Goal: Information Seeking & Learning: Learn about a topic

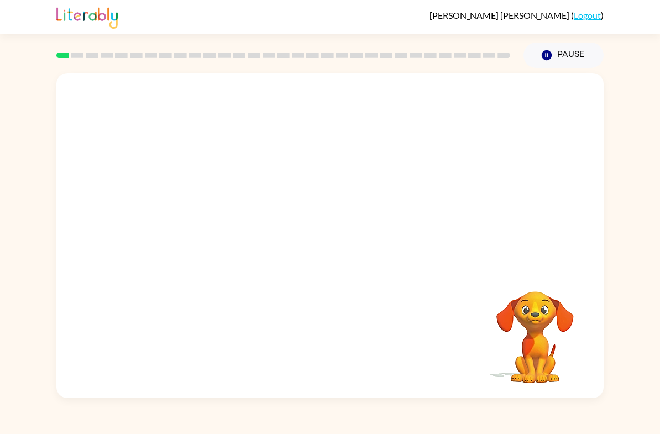
click at [205, 234] on video "Your browser must support playing .mp4 files to use Literably. Please try using…" at bounding box center [329, 170] width 547 height 195
click at [200, 212] on video "Your browser must support playing .mp4 files to use Literably. Please try using…" at bounding box center [329, 170] width 547 height 195
click at [196, 216] on video "Your browser must support playing .mp4 files to use Literably. Please try using…" at bounding box center [329, 170] width 547 height 195
click at [196, 215] on video "Your browser must support playing .mp4 files to use Literably. Please try using…" at bounding box center [329, 170] width 547 height 195
click at [573, 218] on video "Your browser must support playing .mp4 files to use Literably. Please try using…" at bounding box center [329, 170] width 547 height 195
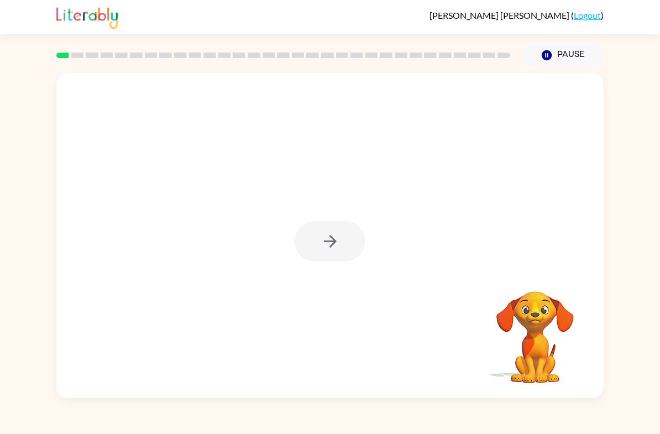
click at [607, 179] on div "Your browser must support playing .mp4 files to use Literably. Please try using…" at bounding box center [330, 233] width 660 height 330
click at [549, 249] on div at bounding box center [329, 235] width 547 height 325
click at [353, 279] on div at bounding box center [329, 235] width 547 height 325
click at [331, 243] on icon "button" at bounding box center [330, 241] width 19 height 19
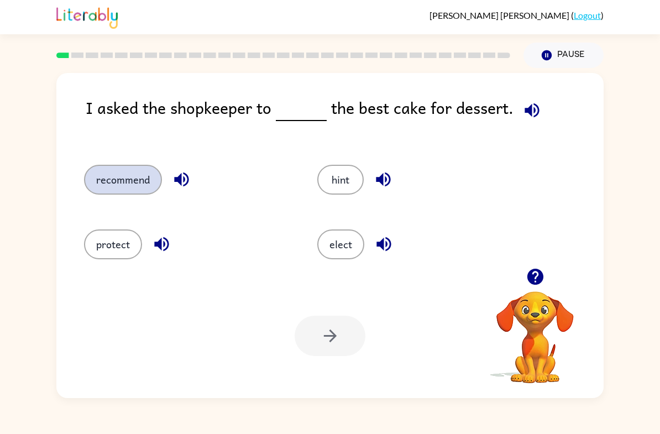
click at [134, 175] on button "recommend" at bounding box center [123, 180] width 78 height 30
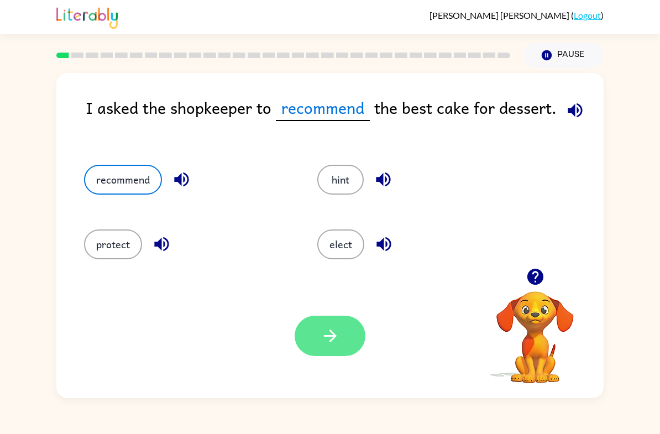
click at [331, 340] on icon "button" at bounding box center [330, 335] width 19 height 19
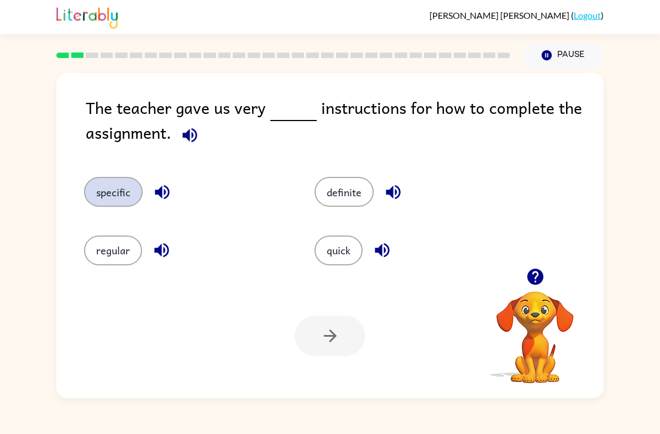
click at [134, 197] on button "specific" at bounding box center [113, 192] width 59 height 30
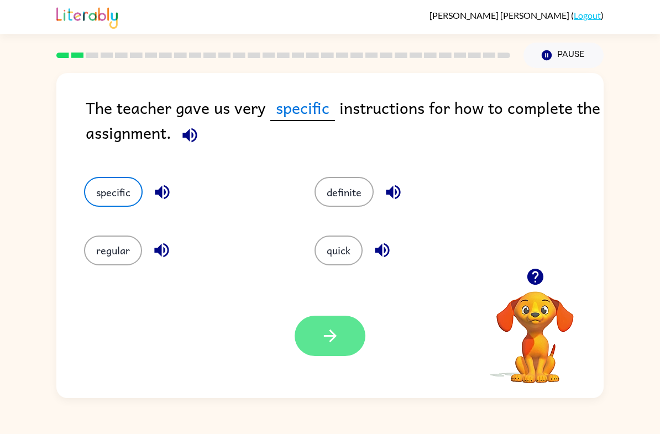
click at [329, 335] on icon "button" at bounding box center [330, 335] width 19 height 19
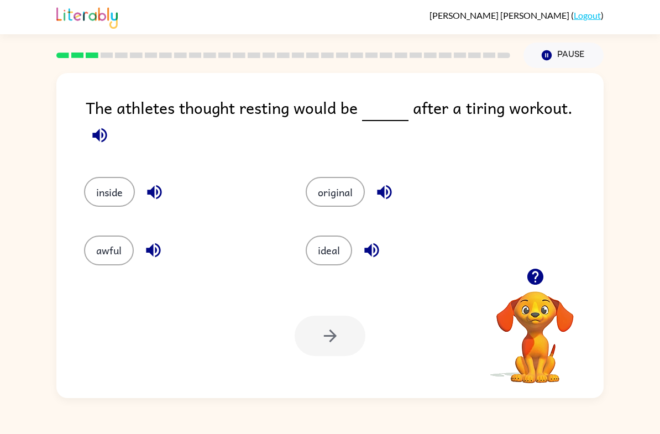
click at [655, 198] on div "The athletes thought resting would be after a tiring workout. inside original a…" at bounding box center [330, 233] width 660 height 330
click at [116, 191] on button "inside" at bounding box center [109, 192] width 51 height 30
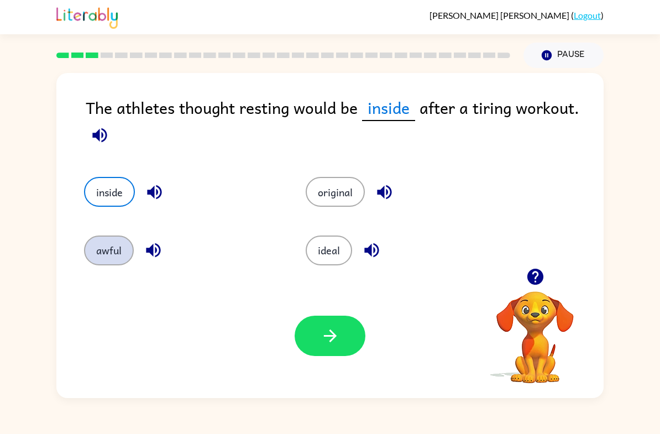
click at [99, 260] on button "awful" at bounding box center [109, 250] width 50 height 30
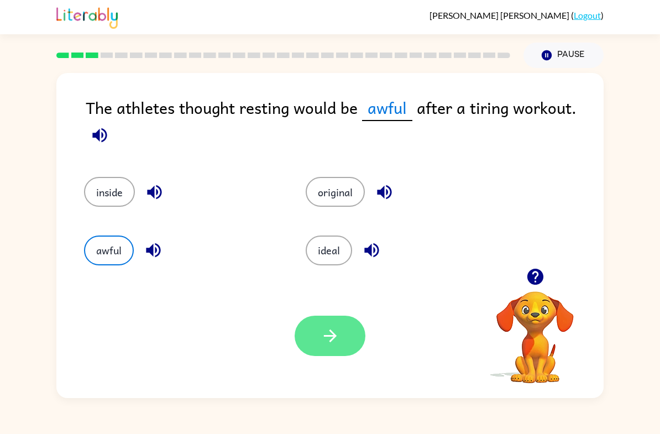
click at [342, 340] on button "button" at bounding box center [330, 336] width 71 height 40
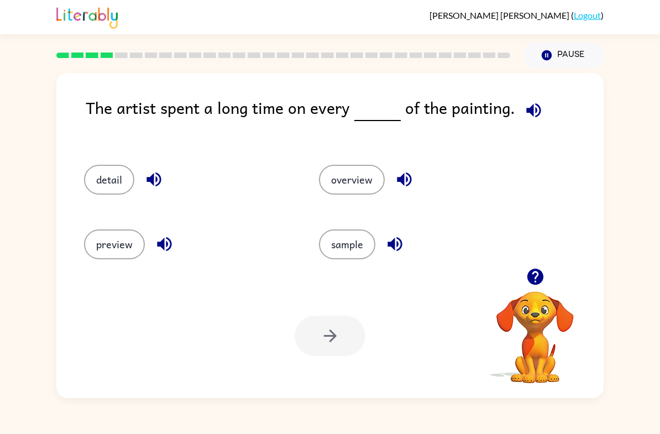
click at [74, 211] on div "preview" at bounding box center [180, 240] width 235 height 65
click at [100, 186] on button "detail" at bounding box center [109, 180] width 50 height 30
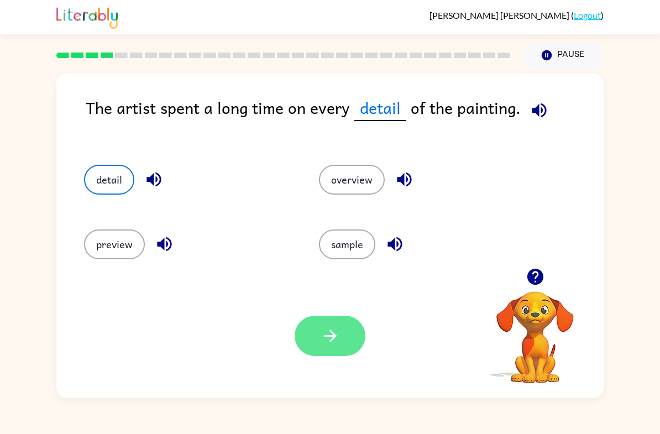
click at [342, 316] on button "button" at bounding box center [330, 336] width 71 height 40
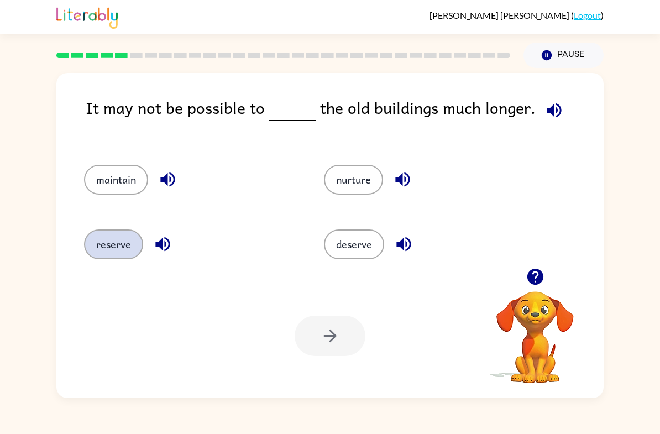
click at [93, 247] on button "reserve" at bounding box center [113, 244] width 59 height 30
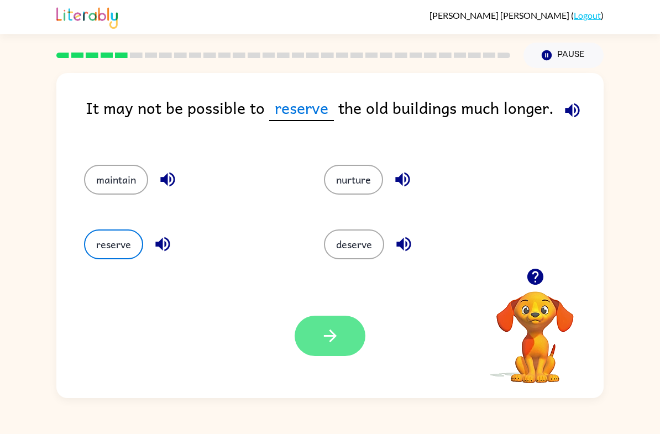
click at [340, 317] on button "button" at bounding box center [330, 336] width 71 height 40
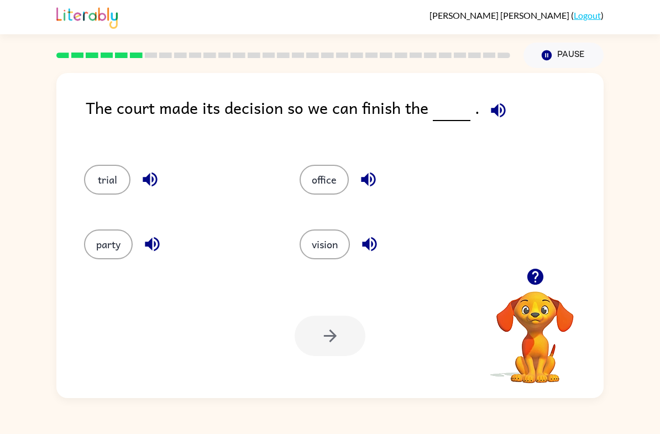
click at [320, 334] on div at bounding box center [330, 336] width 71 height 40
click at [322, 174] on button "office" at bounding box center [324, 180] width 49 height 30
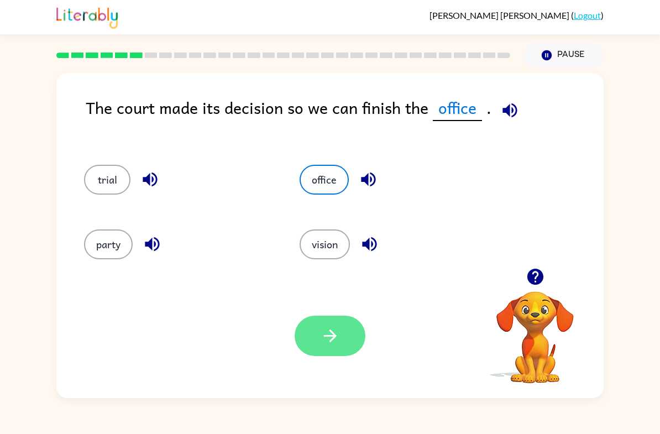
click at [336, 356] on button "button" at bounding box center [330, 336] width 71 height 40
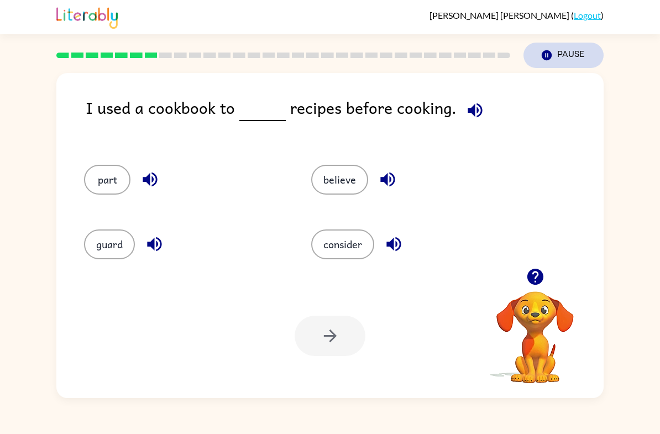
click at [539, 50] on button "Pause Pause" at bounding box center [563, 55] width 80 height 25
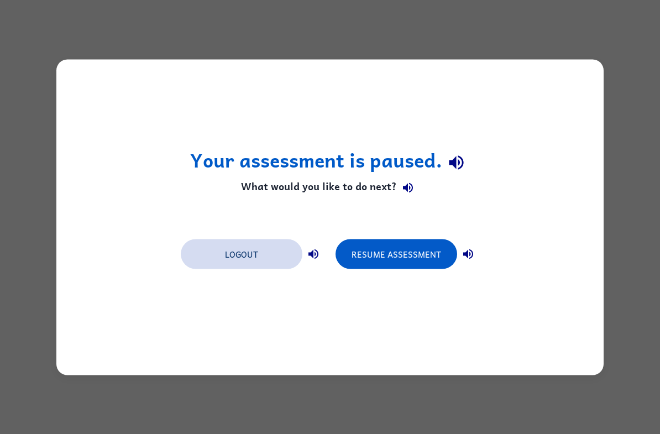
click at [255, 259] on button "Logout" at bounding box center [242, 254] width 122 height 30
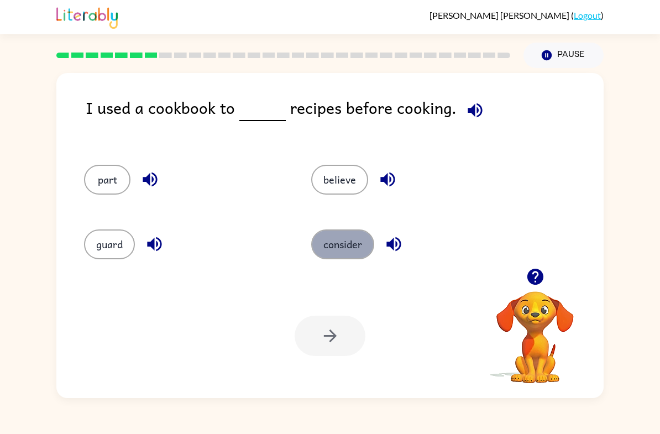
click at [357, 235] on button "consider" at bounding box center [342, 244] width 63 height 30
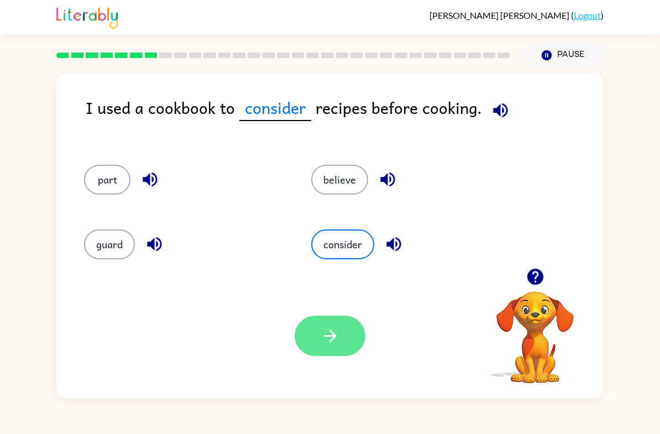
click at [330, 340] on icon "button" at bounding box center [330, 335] width 19 height 19
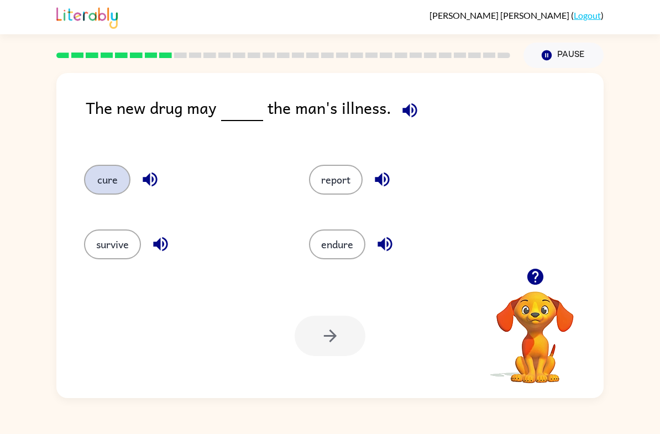
click at [92, 177] on button "cure" at bounding box center [107, 180] width 46 height 30
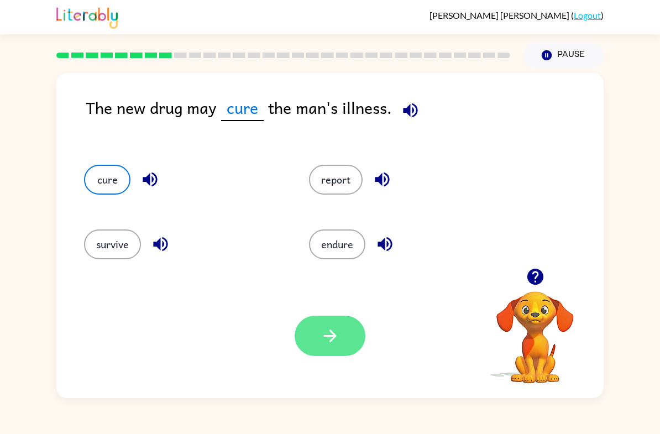
click at [332, 326] on button "button" at bounding box center [330, 336] width 71 height 40
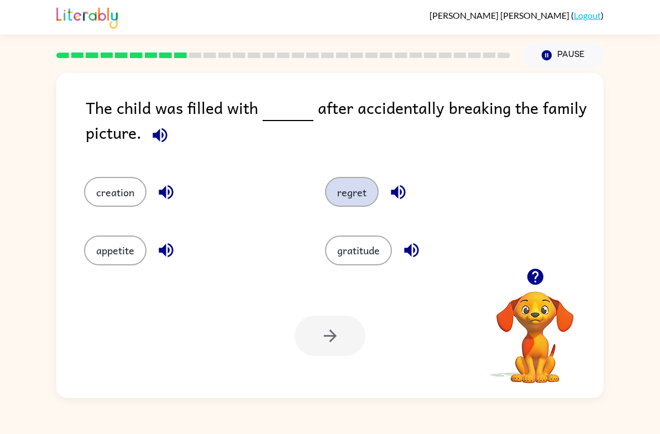
click at [359, 198] on button "regret" at bounding box center [352, 192] width 54 height 30
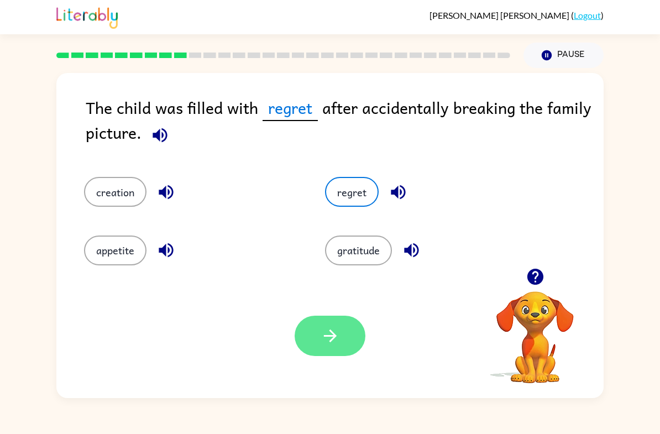
click at [337, 339] on icon "button" at bounding box center [330, 335] width 19 height 19
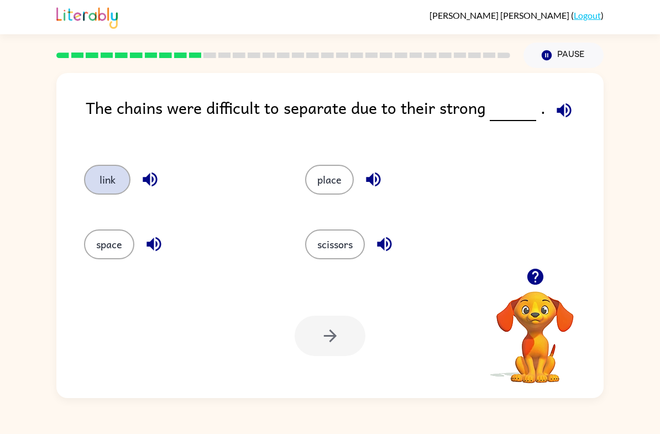
click at [110, 174] on button "link" at bounding box center [107, 180] width 46 height 30
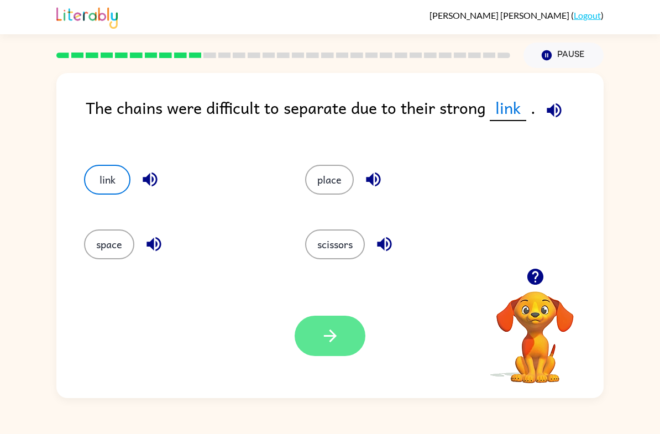
click at [343, 344] on button "button" at bounding box center [330, 336] width 71 height 40
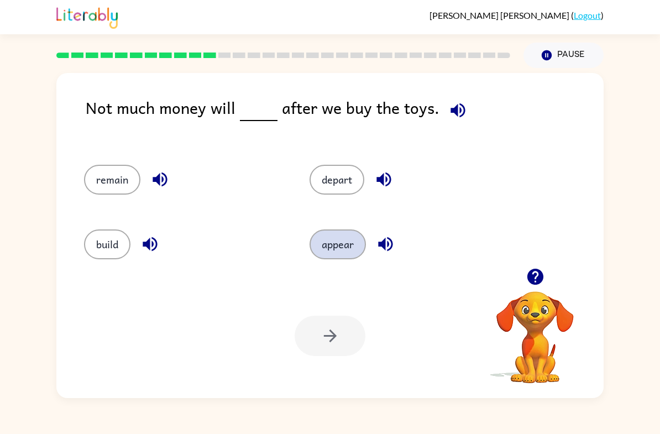
click at [349, 247] on button "appear" at bounding box center [338, 244] width 56 height 30
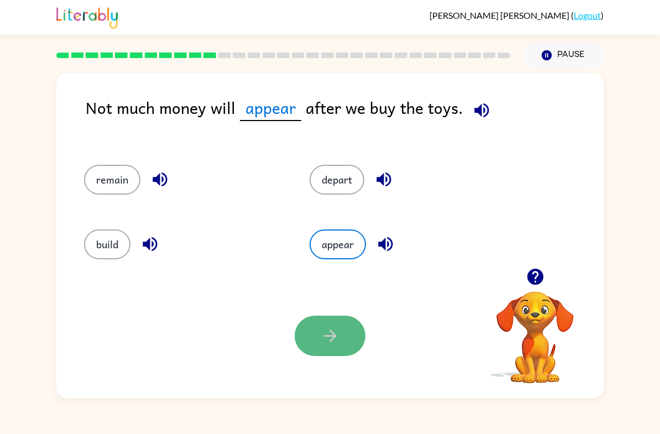
click at [345, 342] on button "button" at bounding box center [330, 336] width 71 height 40
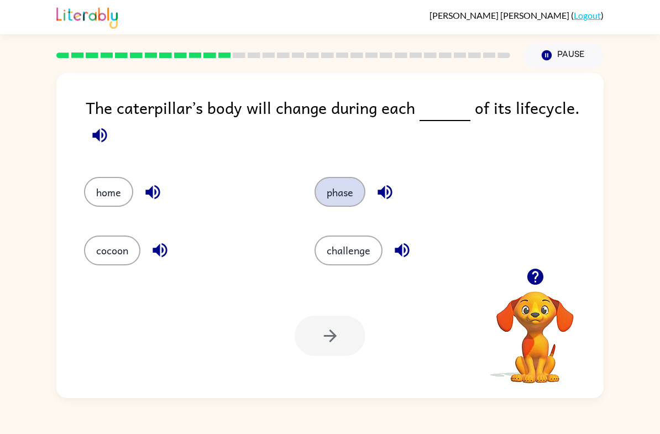
click at [343, 192] on button "phase" at bounding box center [340, 192] width 51 height 30
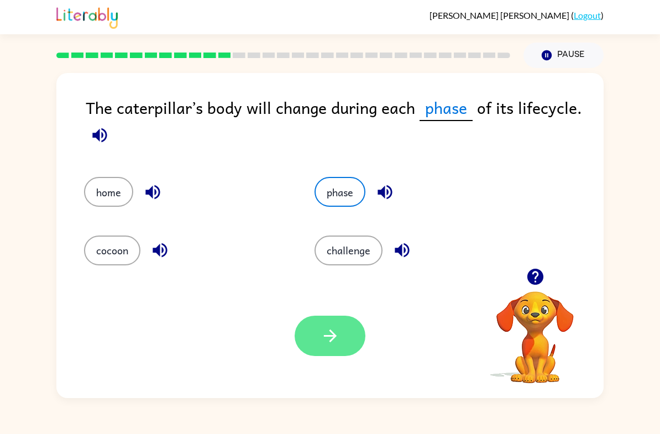
click at [351, 331] on button "button" at bounding box center [330, 336] width 71 height 40
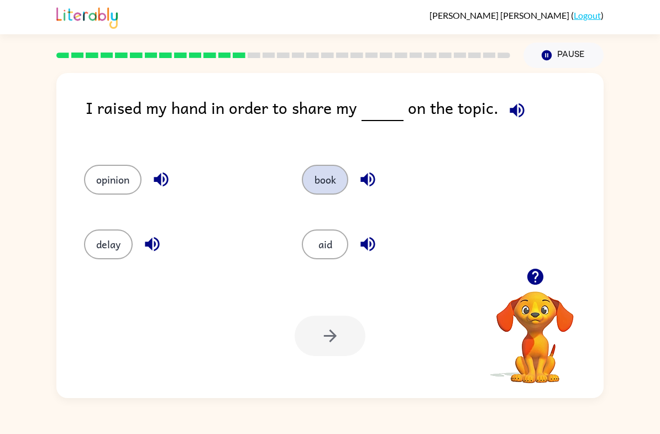
click at [328, 177] on button "book" at bounding box center [325, 180] width 46 height 30
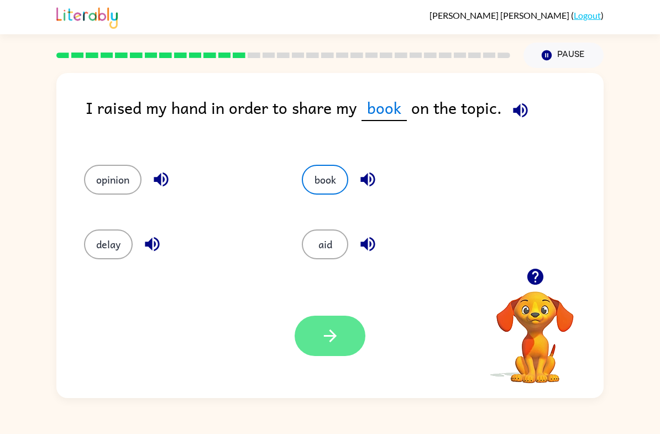
click at [338, 347] on button "button" at bounding box center [330, 336] width 71 height 40
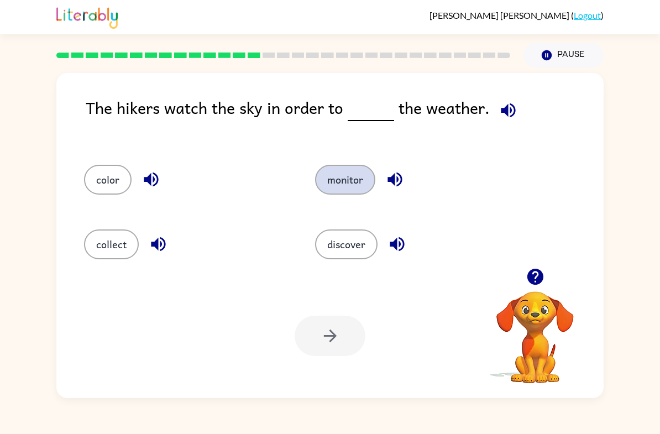
click at [359, 172] on button "monitor" at bounding box center [345, 180] width 60 height 30
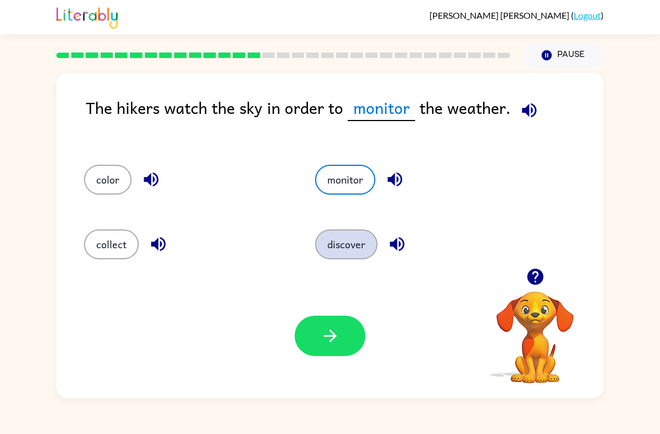
click at [351, 258] on button "discover" at bounding box center [346, 244] width 62 height 30
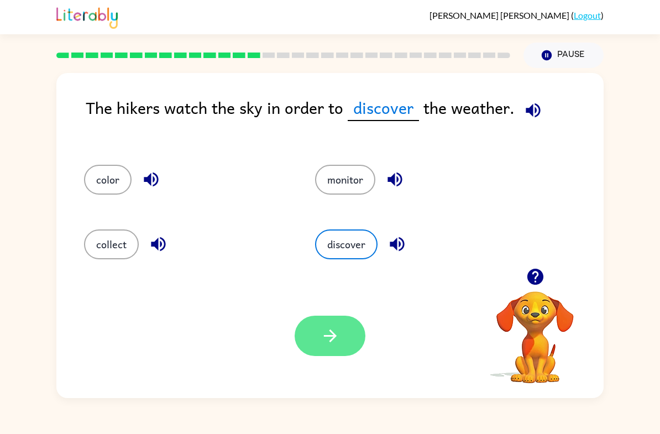
click at [328, 355] on button "button" at bounding box center [330, 336] width 71 height 40
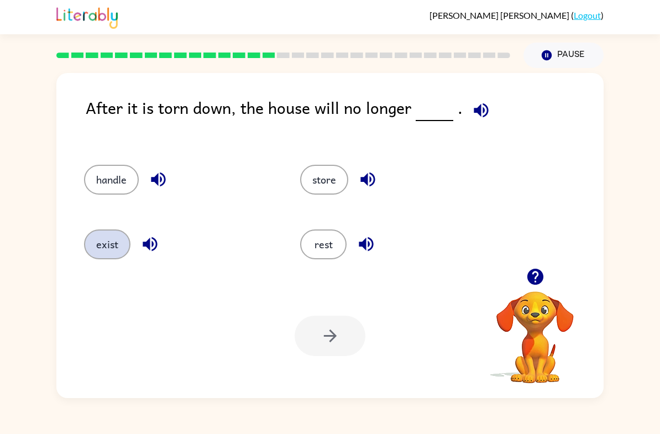
click at [110, 258] on button "exist" at bounding box center [107, 244] width 46 height 30
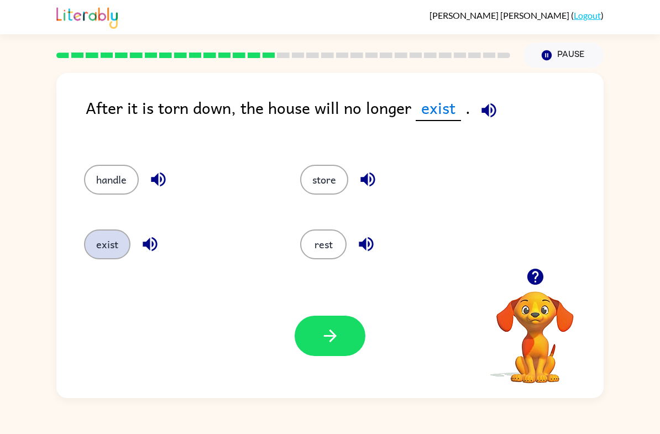
click at [106, 242] on button "exist" at bounding box center [107, 244] width 46 height 30
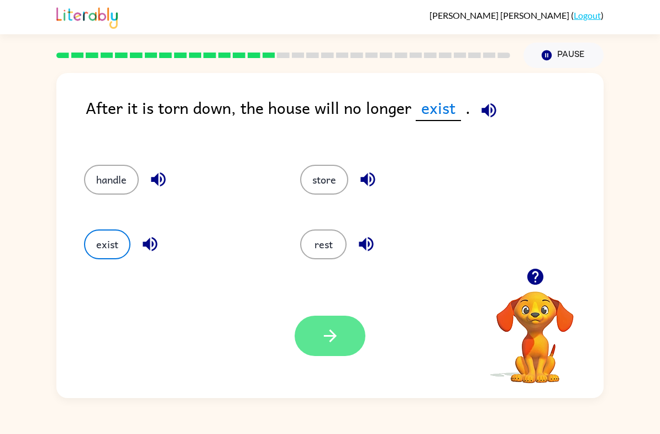
click at [339, 344] on icon "button" at bounding box center [330, 335] width 19 height 19
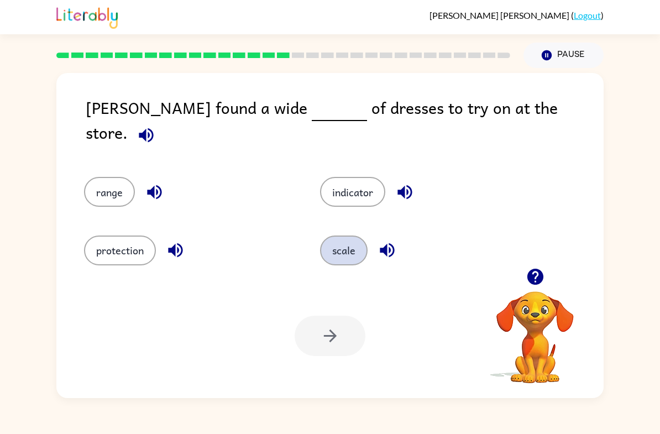
click at [362, 252] on button "scale" at bounding box center [344, 250] width 48 height 30
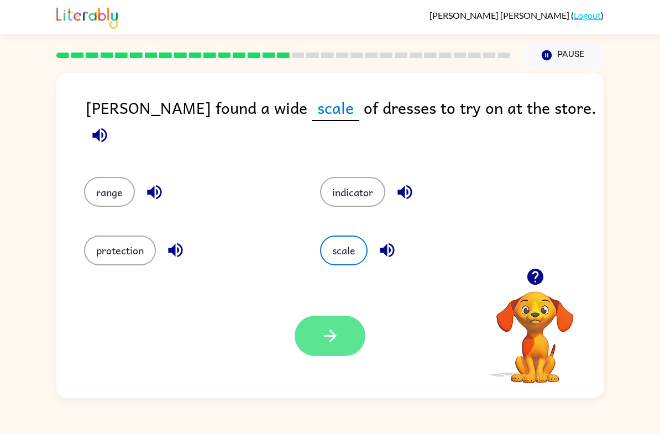
click at [321, 351] on button "button" at bounding box center [330, 336] width 71 height 40
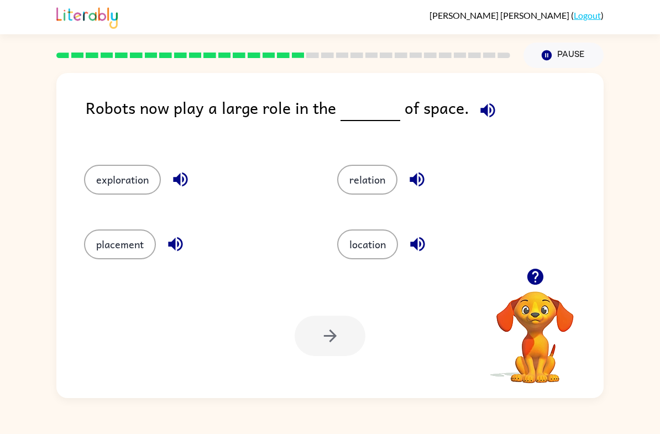
click at [330, 337] on div at bounding box center [330, 336] width 71 height 40
click at [117, 171] on button "exploration" at bounding box center [122, 180] width 77 height 30
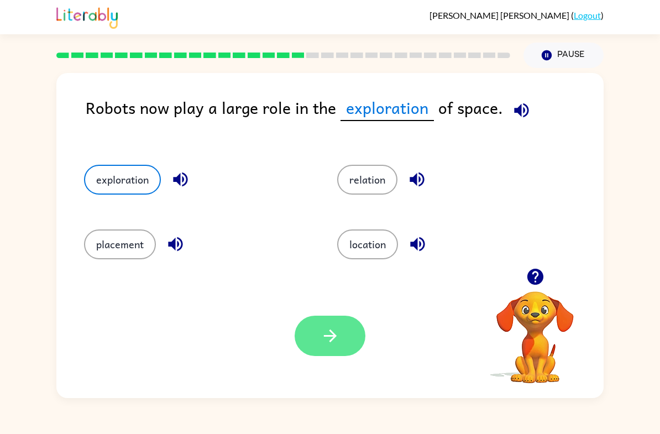
click at [328, 342] on icon "button" at bounding box center [330, 335] width 19 height 19
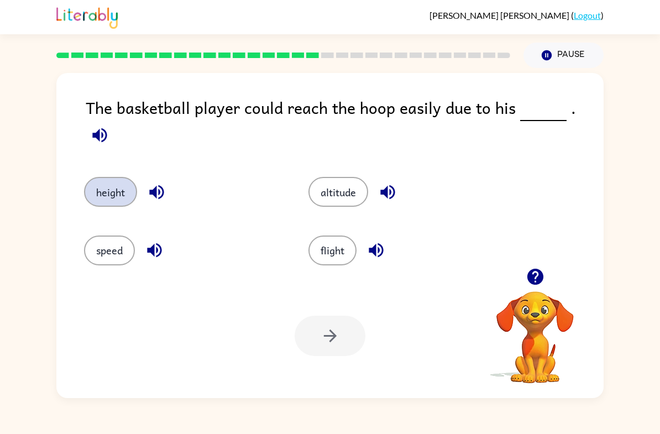
click at [104, 187] on button "height" at bounding box center [110, 192] width 53 height 30
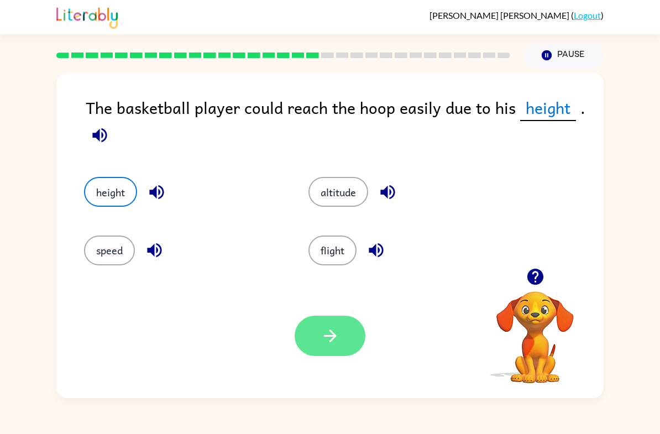
click at [330, 325] on button "button" at bounding box center [330, 336] width 71 height 40
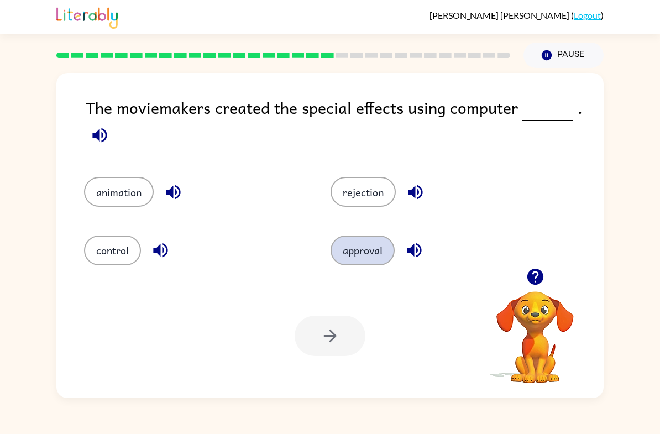
click at [372, 247] on button "approval" at bounding box center [363, 250] width 64 height 30
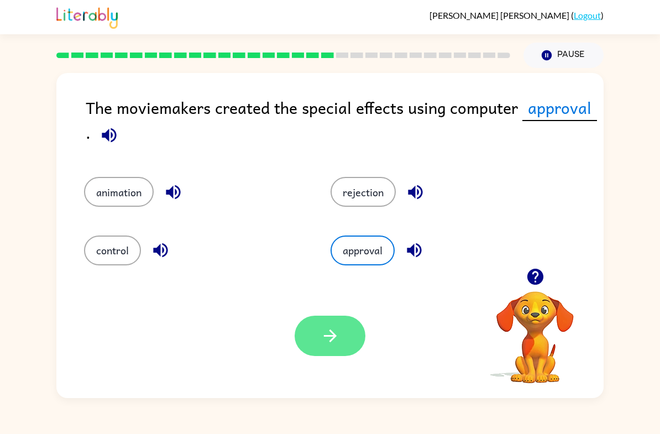
click at [342, 356] on button "button" at bounding box center [330, 336] width 71 height 40
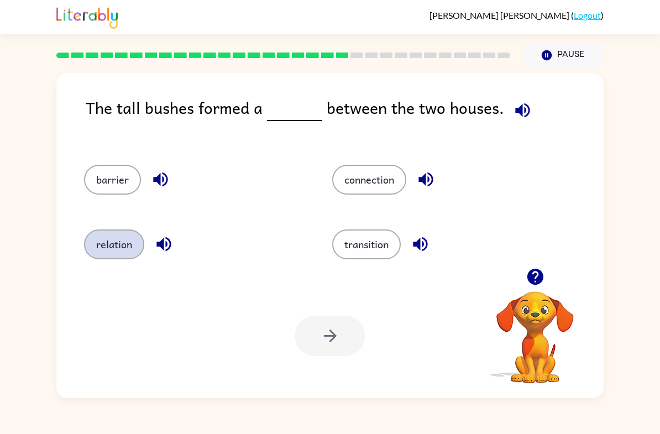
click at [109, 243] on button "relation" at bounding box center [114, 244] width 60 height 30
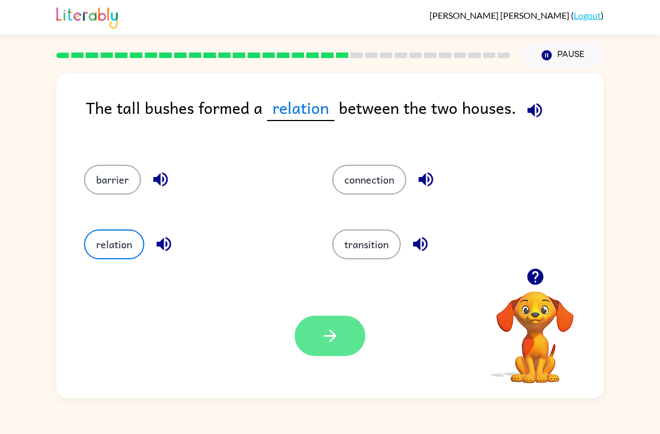
click at [308, 328] on button "button" at bounding box center [330, 336] width 71 height 40
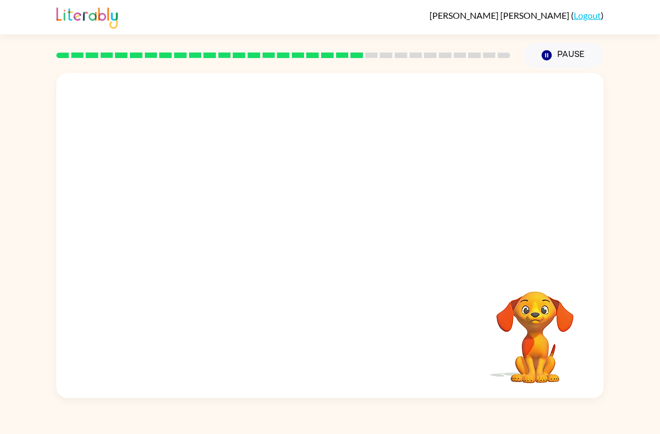
click at [510, 279] on video "Your browser must support playing .mp4 files to use Literably. Please try using…" at bounding box center [535, 329] width 111 height 111
click at [564, 242] on div at bounding box center [329, 170] width 547 height 195
click at [577, 248] on div at bounding box center [329, 170] width 547 height 195
click at [379, 277] on div "Your browser must support playing .mp4 files to use Literably. Please try using…" at bounding box center [329, 235] width 547 height 325
click at [387, 300] on div "Your browser must support playing .mp4 files to use Literably. Please try using…" at bounding box center [329, 235] width 547 height 325
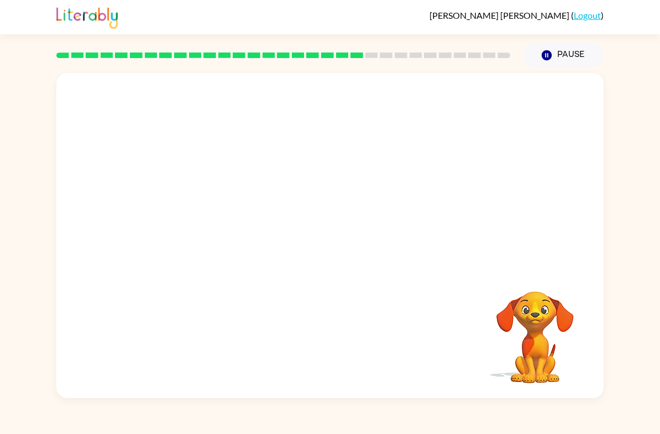
click at [386, 300] on div "Your browser must support playing .mp4 files to use Literably. Please try using…" at bounding box center [329, 235] width 547 height 325
click at [407, 297] on div "Your browser must support playing .mp4 files to use Literably. Please try using…" at bounding box center [329, 235] width 547 height 325
click at [535, 331] on video "Your browser must support playing .mp4 files to use Literably. Please try using…" at bounding box center [535, 329] width 111 height 111
click at [219, 224] on video "Your browser must support playing .mp4 files to use Literably. Please try using…" at bounding box center [329, 170] width 547 height 195
click at [216, 231] on video "Your browser must support playing .mp4 files to use Literably. Please try using…" at bounding box center [329, 170] width 547 height 195
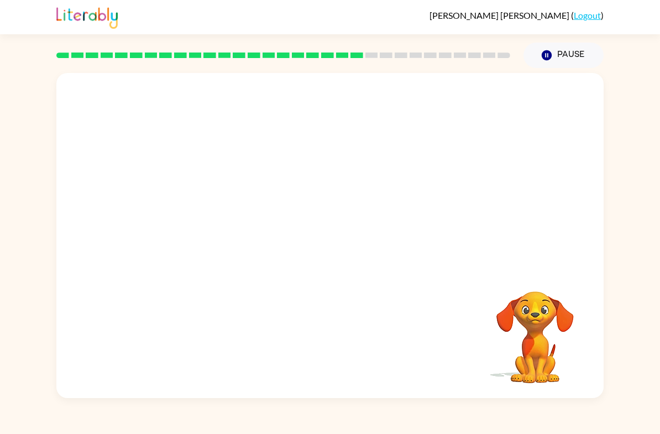
click at [216, 231] on video "Your browser must support playing .mp4 files to use Literably. Please try using…" at bounding box center [329, 170] width 547 height 195
click at [329, 232] on div at bounding box center [330, 241] width 71 height 40
click at [337, 233] on div at bounding box center [330, 241] width 71 height 40
click at [337, 232] on div at bounding box center [330, 241] width 71 height 40
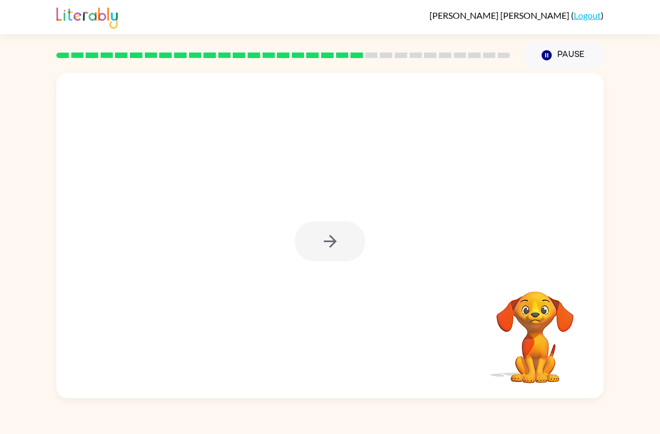
click at [325, 225] on div at bounding box center [330, 241] width 71 height 40
click at [324, 218] on div at bounding box center [329, 235] width 547 height 325
click at [318, 234] on div at bounding box center [330, 241] width 71 height 40
click at [310, 242] on button "button" at bounding box center [330, 241] width 71 height 40
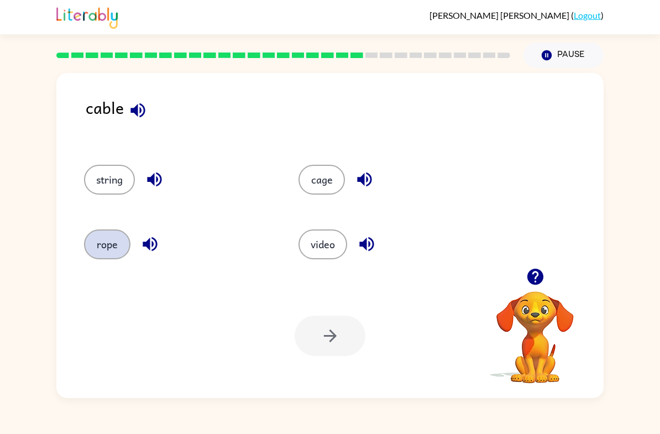
click at [97, 250] on button "rope" at bounding box center [107, 244] width 46 height 30
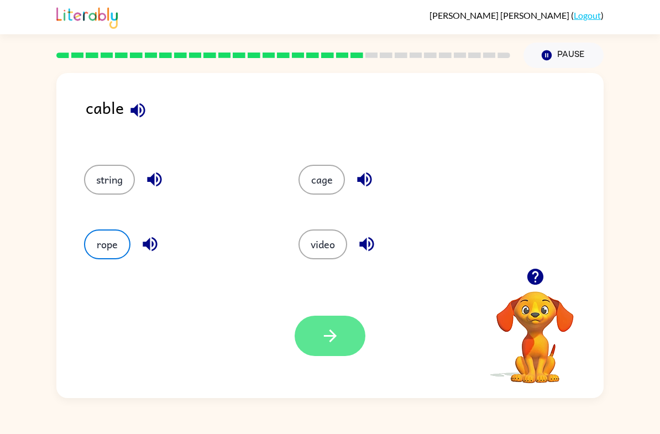
click at [348, 349] on button "button" at bounding box center [330, 336] width 71 height 40
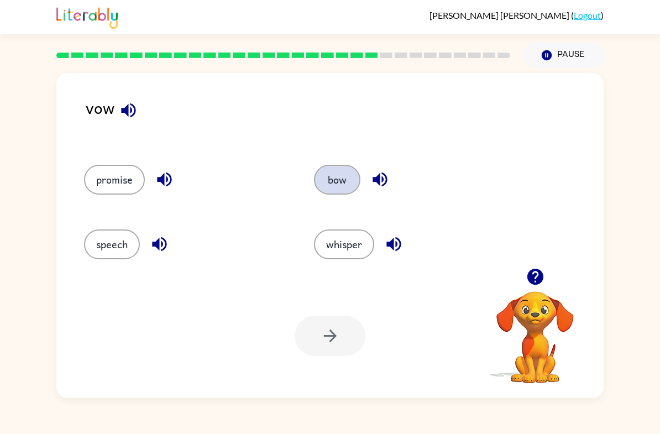
click at [347, 188] on button "bow" at bounding box center [337, 180] width 46 height 30
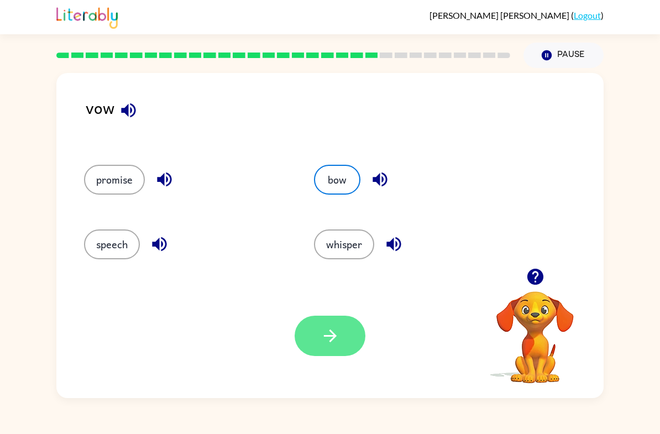
click at [343, 341] on button "button" at bounding box center [330, 336] width 71 height 40
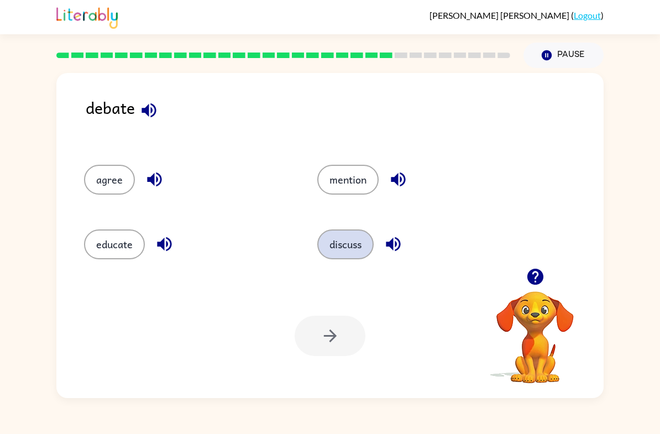
click at [347, 249] on button "discuss" at bounding box center [345, 244] width 56 height 30
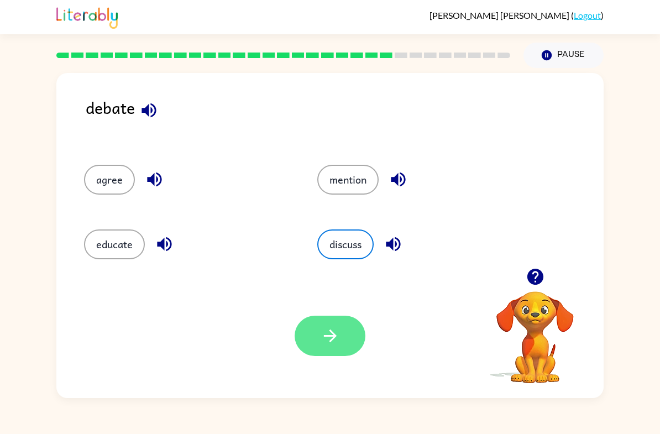
click at [321, 354] on button "button" at bounding box center [330, 336] width 71 height 40
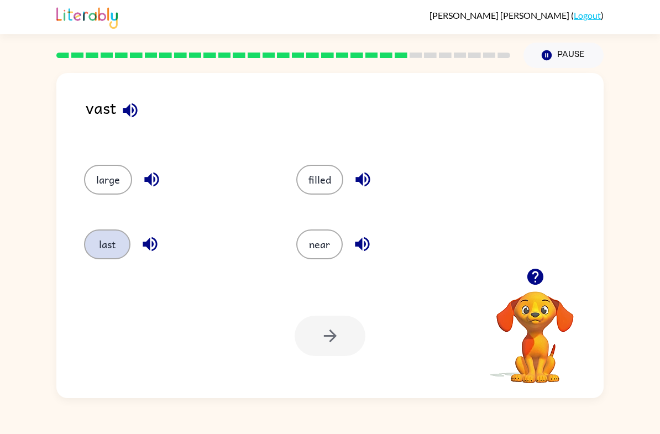
click at [108, 238] on button "last" at bounding box center [107, 244] width 46 height 30
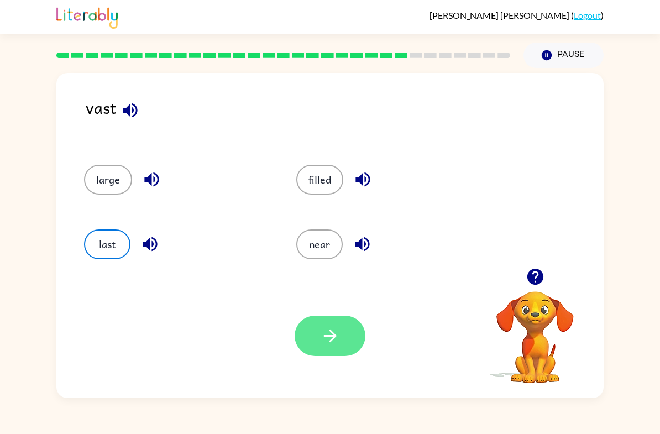
click at [344, 336] on button "button" at bounding box center [330, 336] width 71 height 40
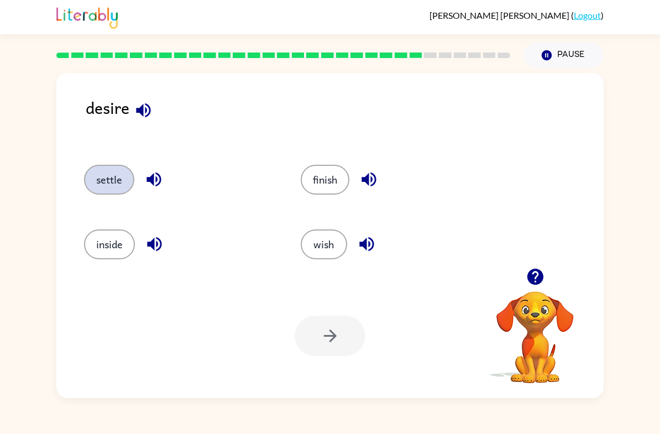
click at [121, 168] on button "settle" at bounding box center [109, 180] width 50 height 30
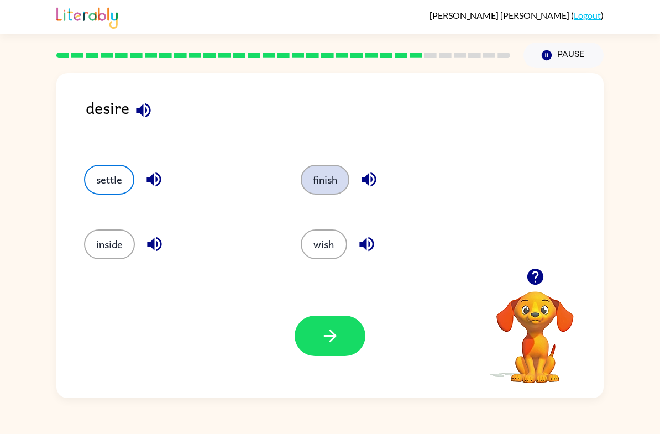
click at [330, 174] on button "finish" at bounding box center [325, 180] width 49 height 30
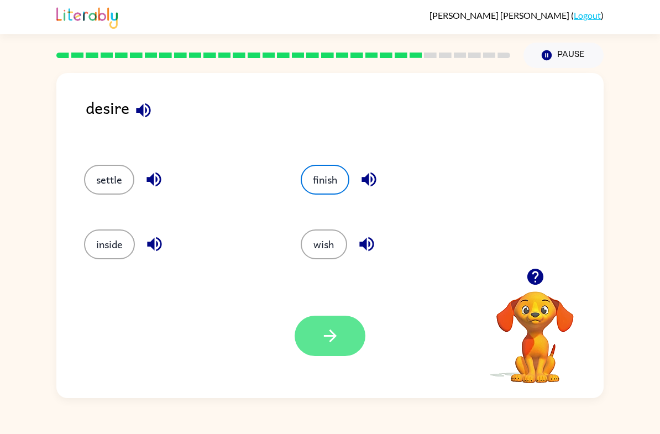
click at [332, 334] on icon "button" at bounding box center [330, 335] width 19 height 19
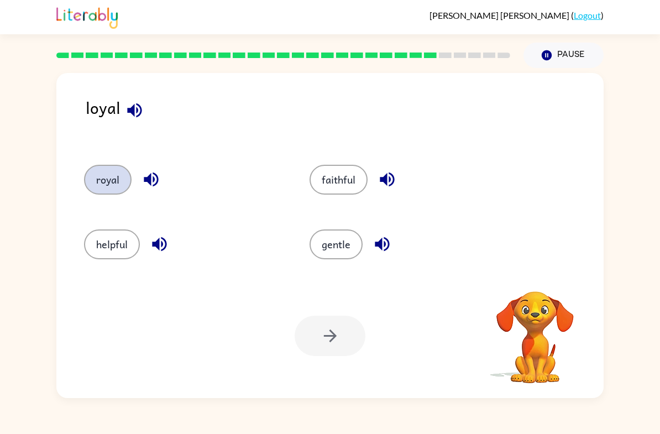
click at [117, 186] on button "royal" at bounding box center [108, 180] width 48 height 30
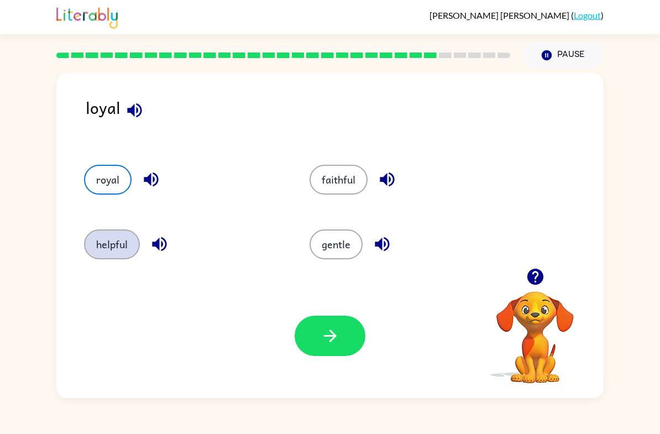
click at [121, 245] on button "helpful" at bounding box center [112, 244] width 56 height 30
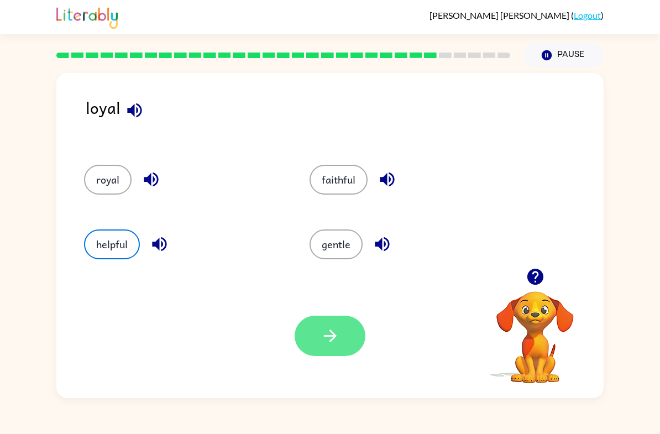
click at [322, 352] on button "button" at bounding box center [330, 336] width 71 height 40
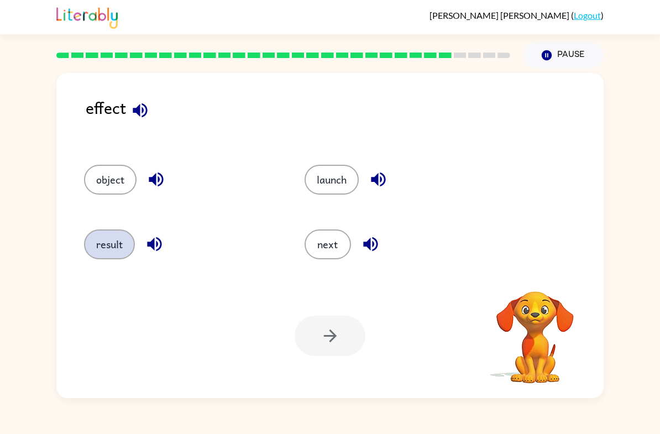
click at [111, 252] on button "result" at bounding box center [109, 244] width 51 height 30
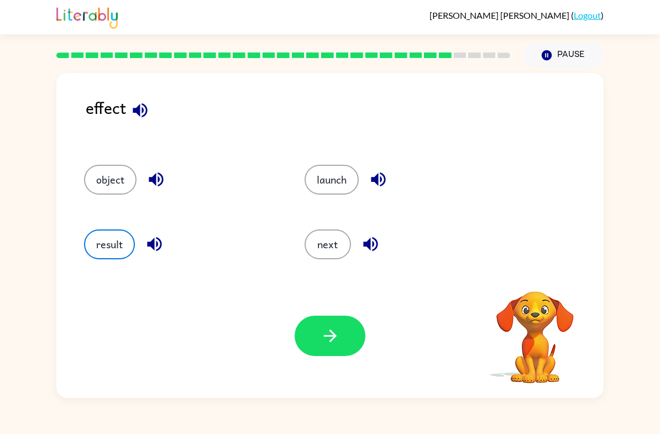
click at [352, 314] on div "Your browser must support playing .mp4 files to use Literably. Please try using…" at bounding box center [329, 336] width 547 height 124
click at [342, 335] on button "button" at bounding box center [330, 336] width 71 height 40
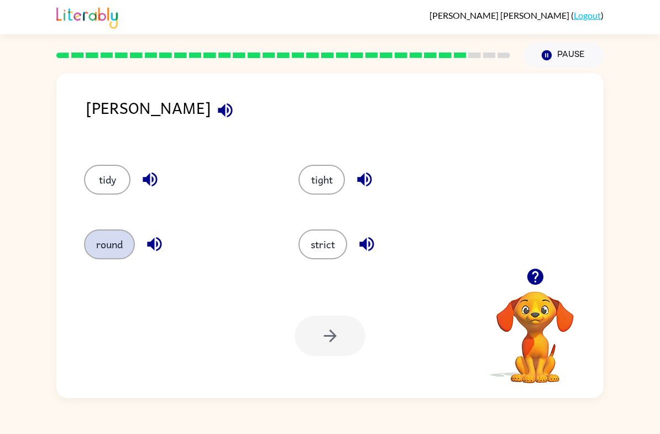
click at [99, 237] on button "round" at bounding box center [109, 244] width 51 height 30
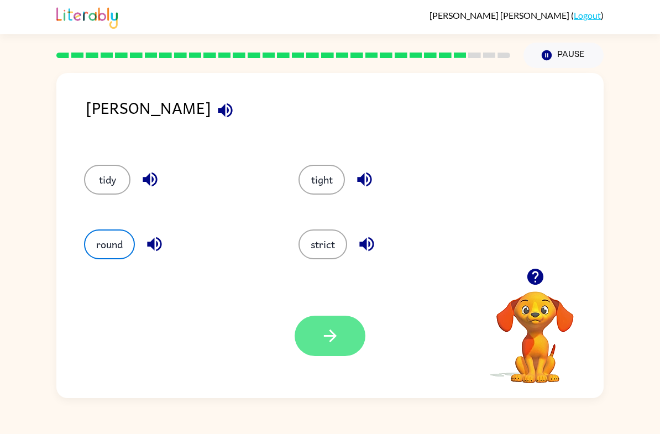
click at [322, 343] on icon "button" at bounding box center [330, 335] width 19 height 19
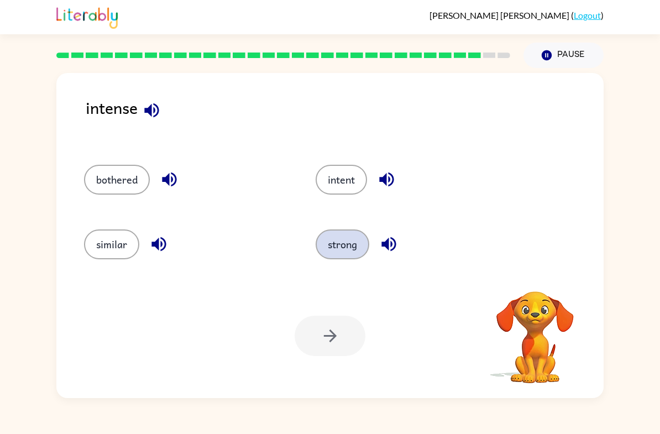
click at [350, 247] on button "strong" at bounding box center [343, 244] width 54 height 30
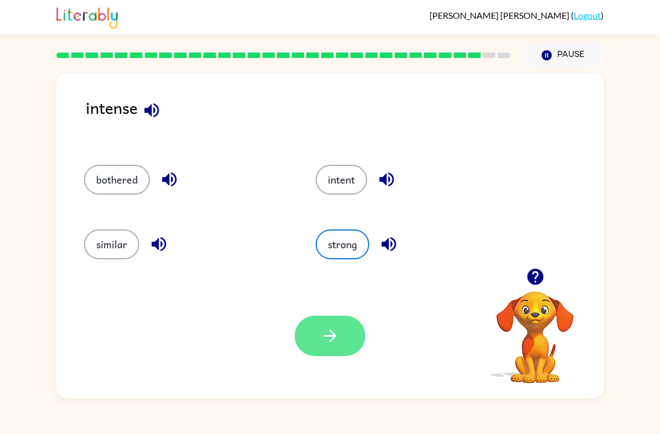
click at [341, 322] on button "button" at bounding box center [330, 336] width 71 height 40
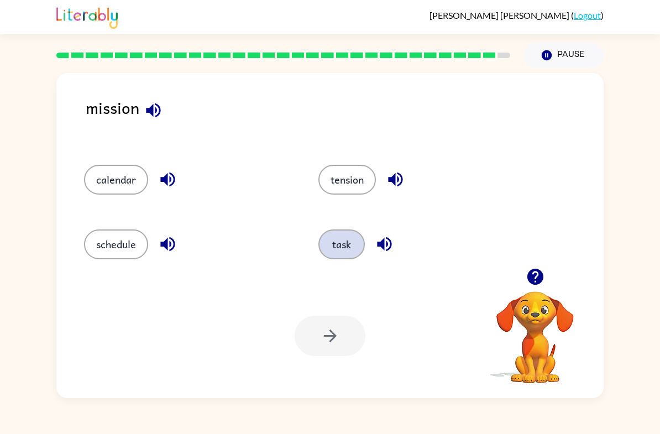
click at [347, 239] on button "task" at bounding box center [341, 244] width 46 height 30
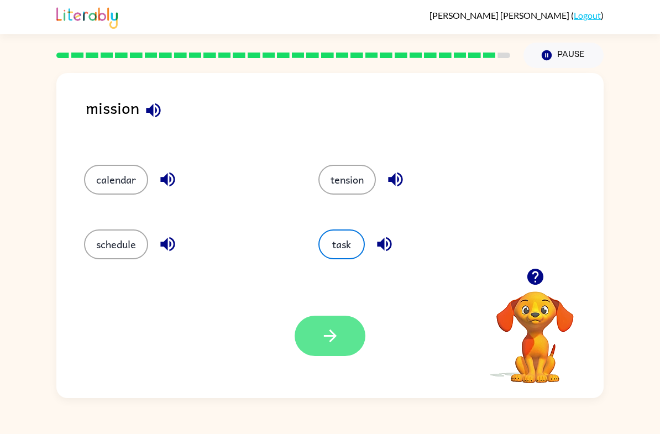
click at [332, 349] on button "button" at bounding box center [330, 336] width 71 height 40
